Goal: Task Accomplishment & Management: Manage account settings

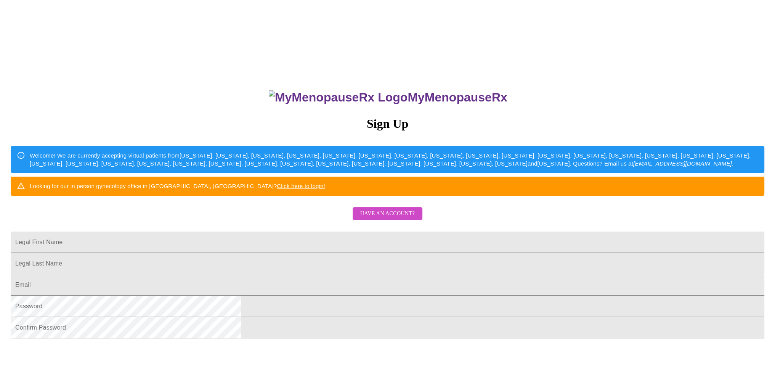
click at [395, 218] on span "Have an account?" at bounding box center [387, 214] width 55 height 10
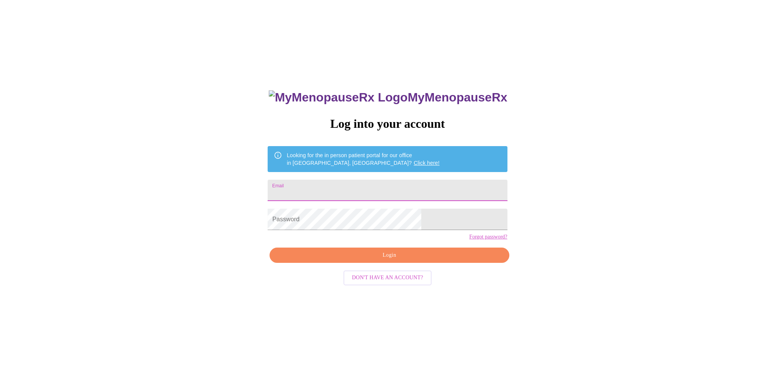
click at [416, 187] on input "Email" at bounding box center [387, 190] width 239 height 21
type input "[EMAIL_ADDRESS][DOMAIN_NAME]"
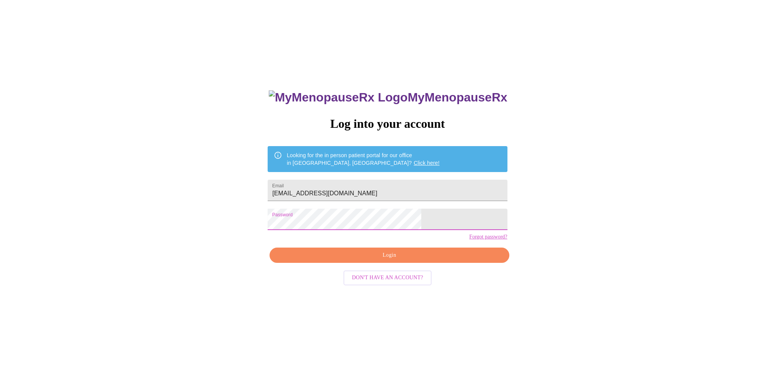
click at [399, 260] on span "Login" at bounding box center [389, 255] width 222 height 10
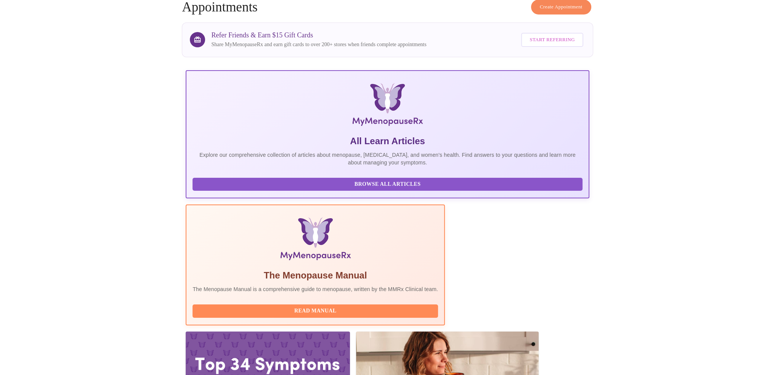
scroll to position [41, 0]
